Goal: Task Accomplishment & Management: Complete application form

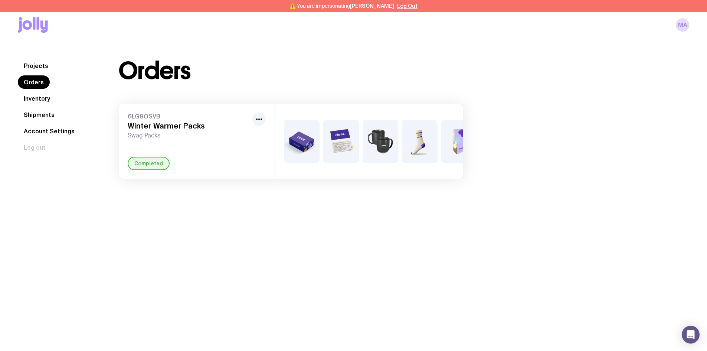
click at [35, 98] on link "Inventory" at bounding box center [37, 98] width 38 height 13
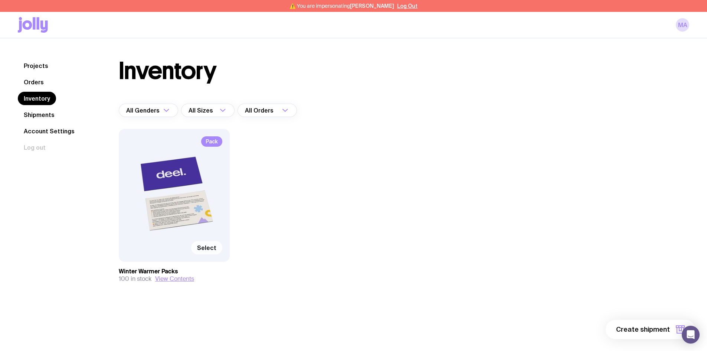
click at [206, 249] on span "Select" at bounding box center [206, 247] width 19 height 7
click at [0, 0] on input "Select" at bounding box center [0, 0] width 0 height 0
click at [657, 328] on span "1 item" at bounding box center [660, 329] width 19 height 9
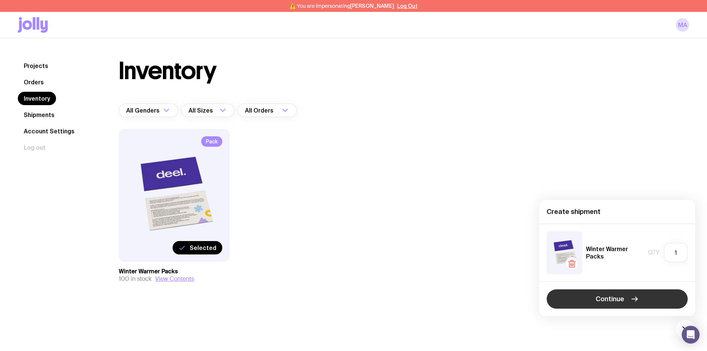
click at [605, 299] on span "Continue" at bounding box center [610, 298] width 29 height 9
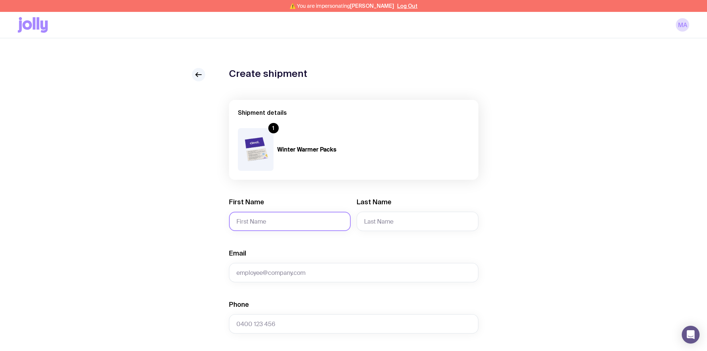
click at [255, 214] on input "First Name" at bounding box center [290, 221] width 122 height 19
paste input "[PERSON_NAME]"
drag, startPoint x: 284, startPoint y: 223, endPoint x: 253, endPoint y: 222, distance: 30.4
click at [253, 222] on input "[PERSON_NAME]" at bounding box center [290, 221] width 122 height 19
type input "[PERSON_NAME]"
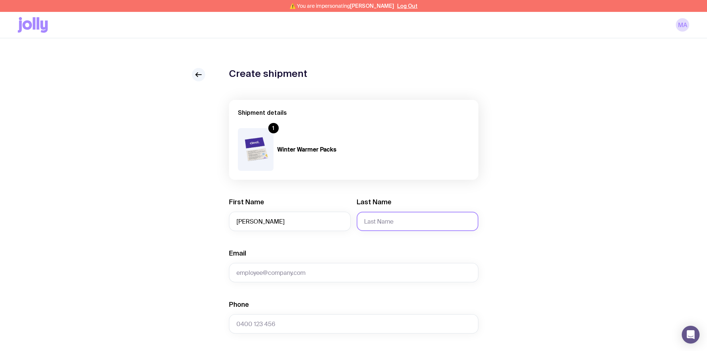
click at [386, 222] on input "Last Name" at bounding box center [418, 221] width 122 height 19
paste input "[PERSON_NAME]"
type input "[PERSON_NAME]"
click at [258, 271] on input "Email" at bounding box center [353, 272] width 249 height 19
click at [224, 269] on div "Create shipment Shipment details 1 Winter Warmer Packs First Name [PERSON_NAME]…" at bounding box center [353, 350] width 671 height 564
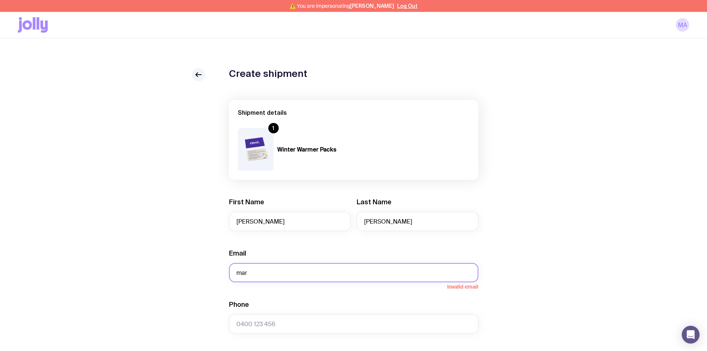
paste input "[EMAIL_ADDRESS][PERSON_NAME][PERSON_NAME][DOMAIN_NAME]"
type input "[PERSON_NAME][EMAIL_ADDRESS][PERSON_NAME][PERSON_NAME][DOMAIN_NAME]"
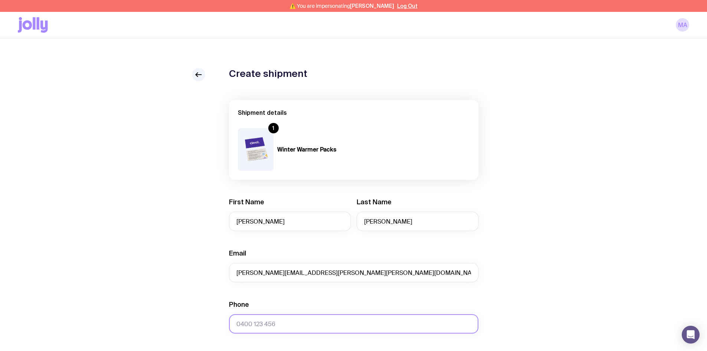
click at [258, 322] on input "Phone" at bounding box center [353, 323] width 249 height 19
paste input "'0402445731"
click at [143, 295] on div "Create shipment Shipment details 1 Winter Warmer Packs First Name [PERSON_NAME]…" at bounding box center [353, 350] width 671 height 564
click at [237, 321] on input "'0402445731" at bounding box center [353, 323] width 249 height 19
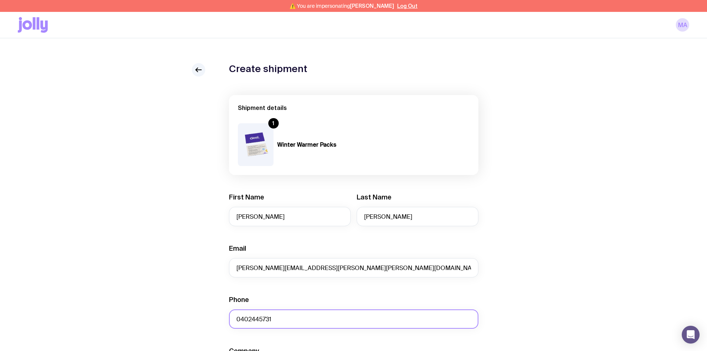
scroll to position [148, 0]
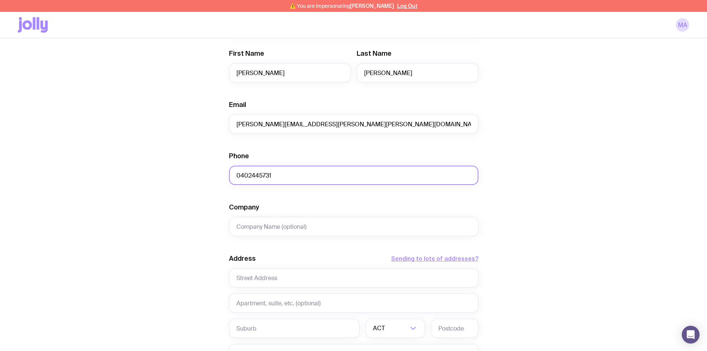
type input "0402445731"
click at [250, 276] on input "text" at bounding box center [353, 277] width 249 height 19
paste input "53 [PERSON_NAME] Ramble"
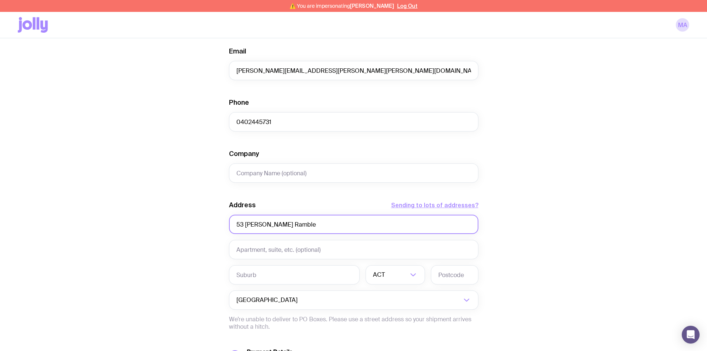
scroll to position [223, 0]
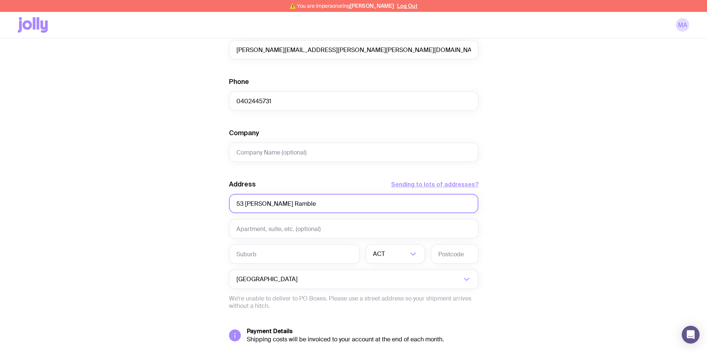
type input "53 [PERSON_NAME] Ramble"
click at [240, 254] on input "text" at bounding box center [294, 253] width 131 height 19
paste input "Wanneroo"
type input "Wanneroo"
click at [386, 256] on input "Search for option" at bounding box center [397, 253] width 22 height 19
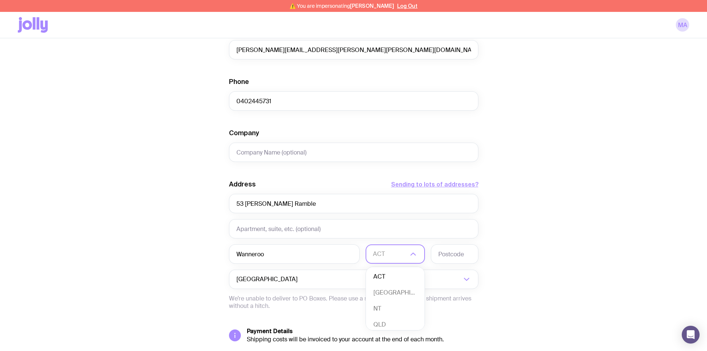
click at [387, 253] on input "Search for option" at bounding box center [390, 253] width 35 height 19
click at [390, 254] on input "Search for option" at bounding box center [390, 253] width 35 height 19
click at [387, 319] on li "WA" at bounding box center [395, 320] width 59 height 16
click at [451, 257] on input "text" at bounding box center [454, 253] width 47 height 19
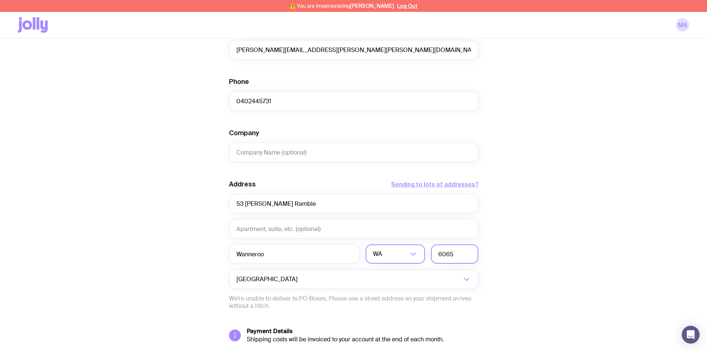
type input "6065"
click at [577, 207] on div "Create shipment Shipment details 1 Winter Warmer Packs First Name [PERSON_NAME]…" at bounding box center [353, 127] width 671 height 564
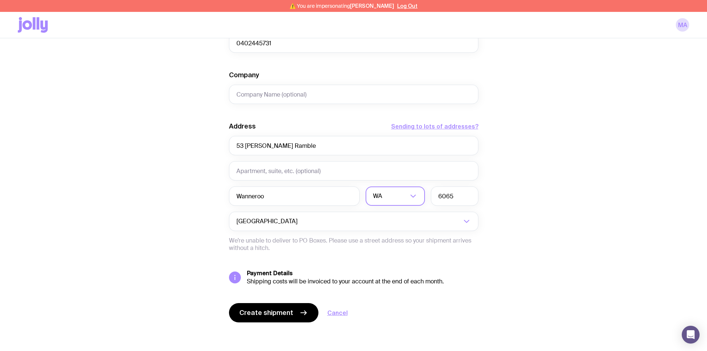
scroll to position [282, 0]
click at [268, 311] on span "Create shipment" at bounding box center [266, 311] width 54 height 9
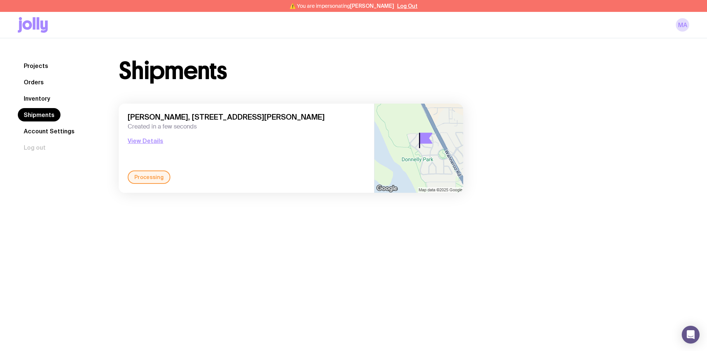
click at [38, 98] on link "Inventory" at bounding box center [37, 98] width 38 height 13
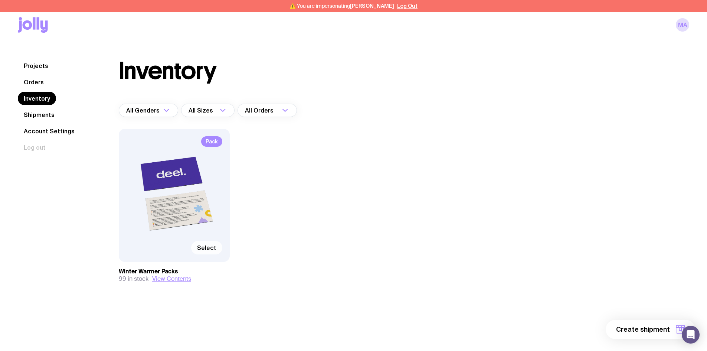
click at [209, 247] on span "Select" at bounding box center [206, 247] width 19 height 7
click at [0, 0] on input "Select" at bounding box center [0, 0] width 0 height 0
click at [657, 327] on span "1 item" at bounding box center [660, 329] width 19 height 9
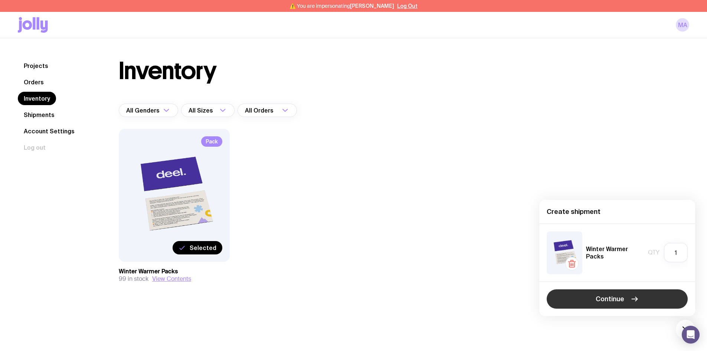
click at [596, 296] on span "Continue" at bounding box center [610, 298] width 29 height 9
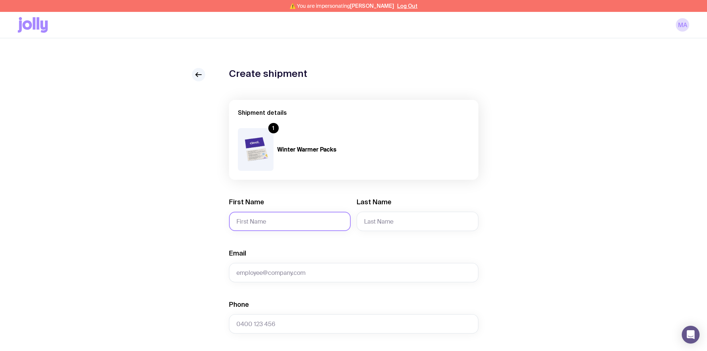
click at [291, 216] on input "First Name" at bounding box center [290, 221] width 122 height 19
click at [249, 272] on input "Email" at bounding box center [353, 272] width 249 height 19
click at [275, 271] on input "Email" at bounding box center [353, 272] width 249 height 19
paste input "[PERSON_NAME][EMAIL_ADDRESS][PERSON_NAME][PERSON_NAME][DOMAIN_NAME]"
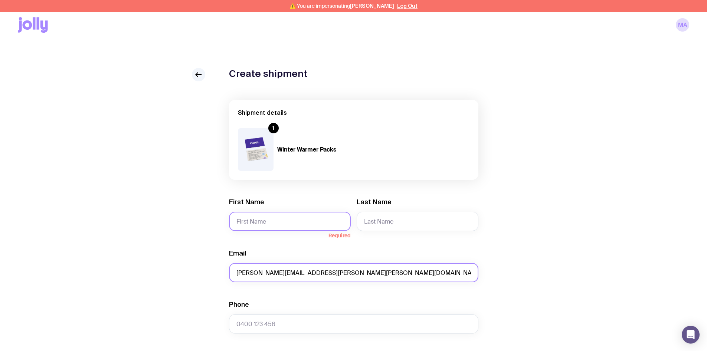
type input "[PERSON_NAME][EMAIL_ADDRESS][PERSON_NAME][PERSON_NAME][DOMAIN_NAME]"
click at [262, 215] on input "First Name" at bounding box center [290, 221] width 122 height 19
type input "[PERSON_NAME]"
click at [377, 218] on input "Last Name" at bounding box center [418, 221] width 122 height 19
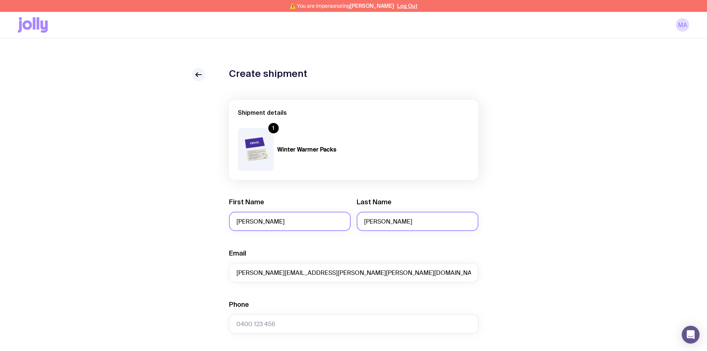
type input "[PERSON_NAME]"
click at [239, 224] on input "[PERSON_NAME]" at bounding box center [290, 221] width 122 height 19
type input "[PERSON_NAME]"
click at [280, 322] on input "Phone" at bounding box center [353, 323] width 249 height 19
type input "0481005527"
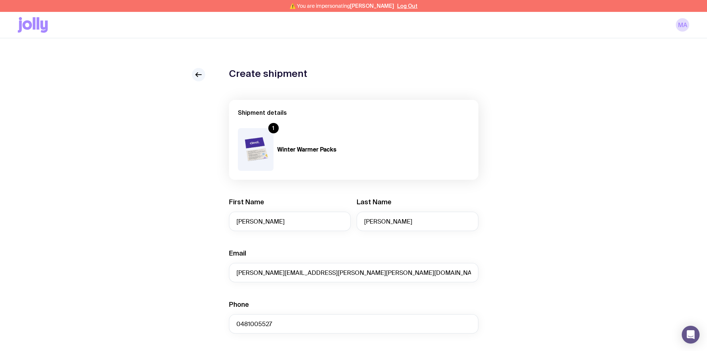
click at [585, 273] on div "Create shipment Shipment details 1 Winter Warmer Packs First Name [PERSON_NAME]…" at bounding box center [353, 350] width 671 height 564
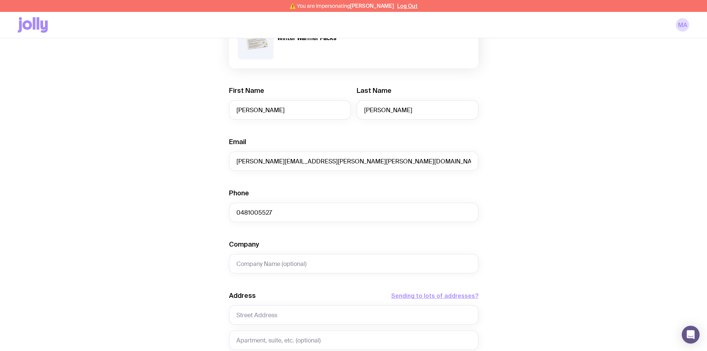
scroll to position [148, 0]
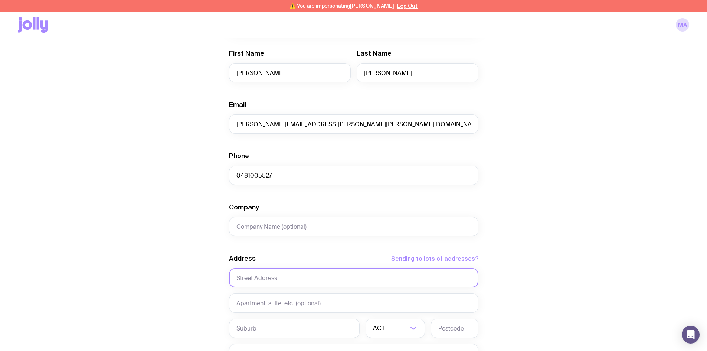
click at [266, 281] on input "text" at bounding box center [353, 277] width 249 height 19
paste input "[STREET_ADDRESS]"
type input "[STREET_ADDRESS]"
click at [245, 325] on input "text" at bounding box center [294, 327] width 131 height 19
paste input "[GEOGRAPHIC_DATA]"
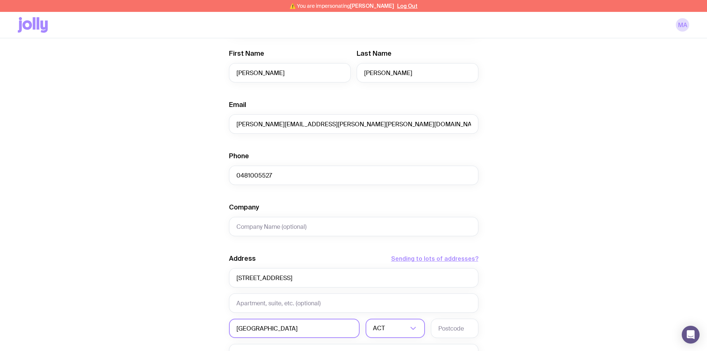
type input "[GEOGRAPHIC_DATA]"
click at [381, 328] on div "ACT" at bounding box center [387, 327] width 43 height 19
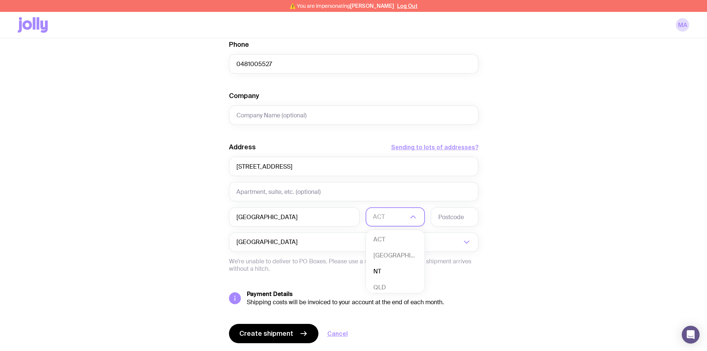
scroll to position [2, 0]
click at [382, 286] on li "QLD" at bounding box center [395, 286] width 59 height 16
click at [448, 217] on input "text" at bounding box center [454, 216] width 47 height 19
type input "4573"
click at [580, 217] on div "Create shipment Shipment details 1 Winter Warmer Packs First Name [PERSON_NAME]…" at bounding box center [353, 90] width 671 height 564
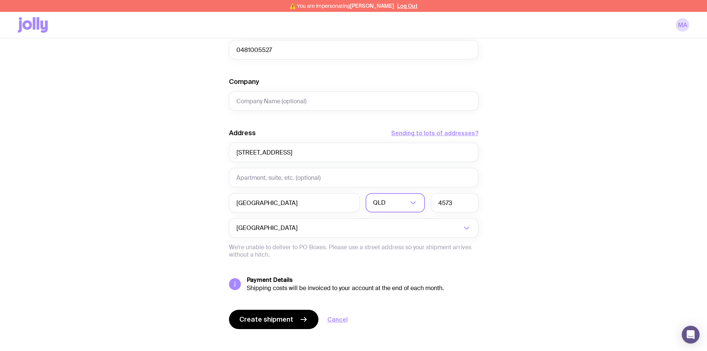
scroll to position [282, 0]
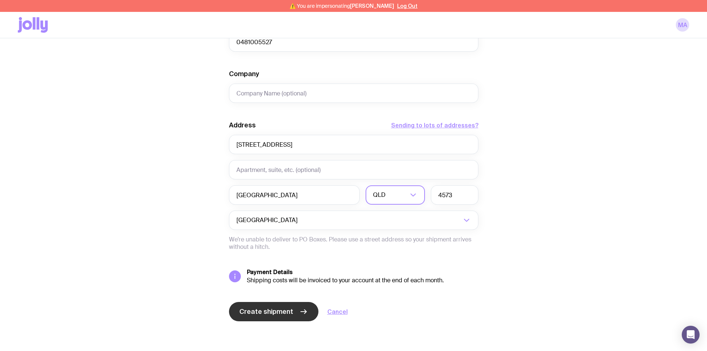
click at [248, 310] on span "Create shipment" at bounding box center [266, 311] width 54 height 9
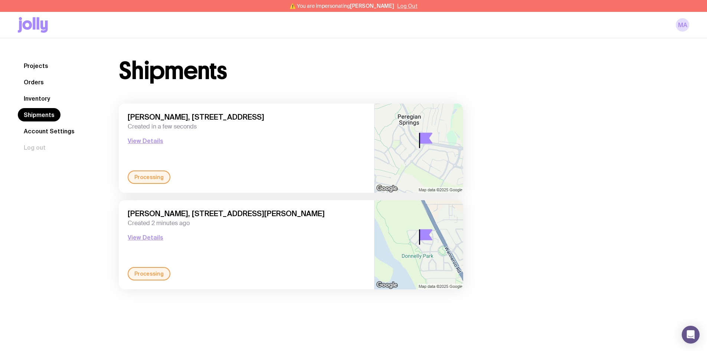
click at [405, 7] on button "Log Out" at bounding box center [407, 6] width 20 height 6
